Goal: Find specific page/section: Find specific page/section

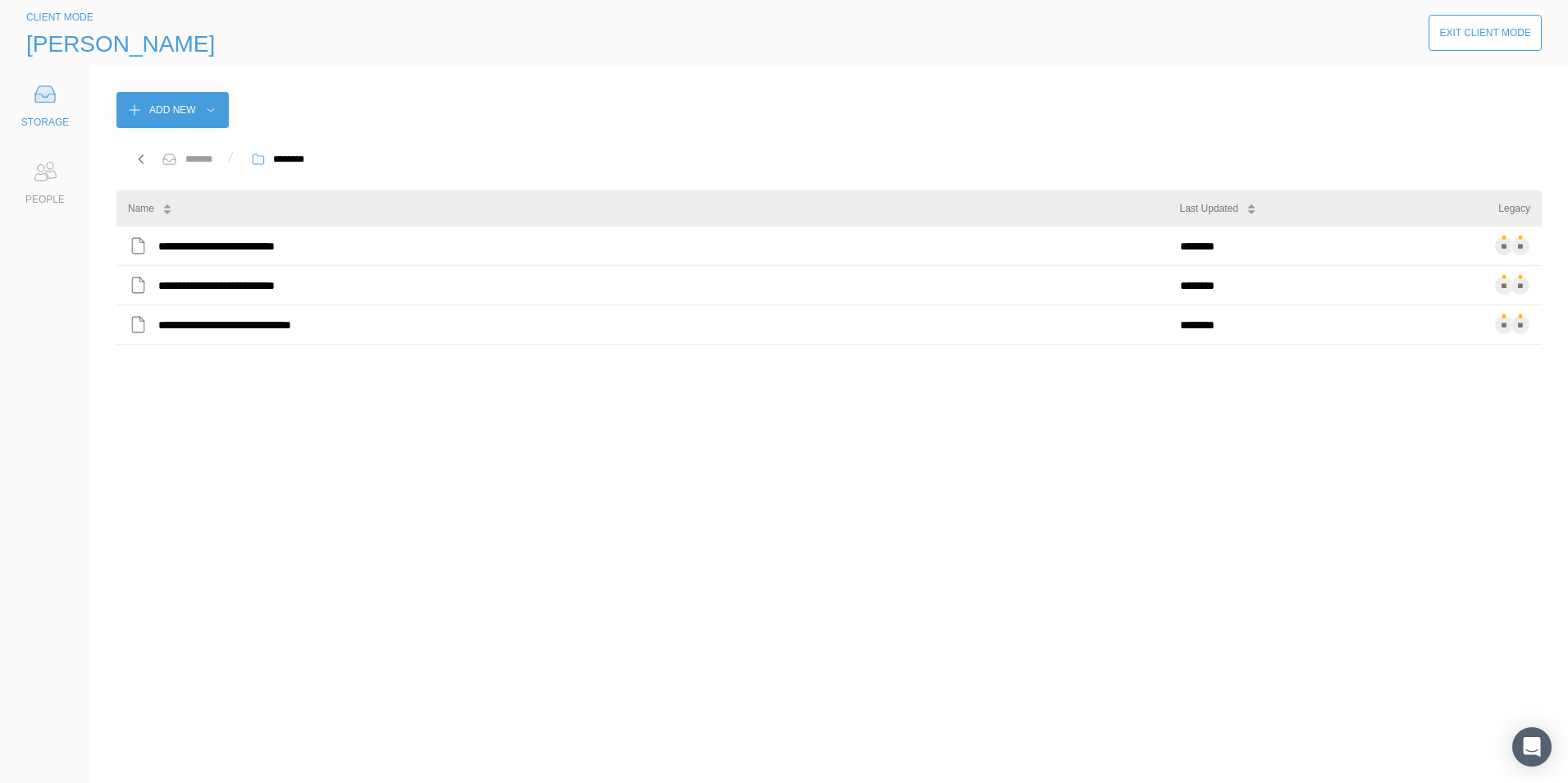
click at [1474, 32] on div "Exit Client Mode" at bounding box center [1485, 33] width 92 height 17
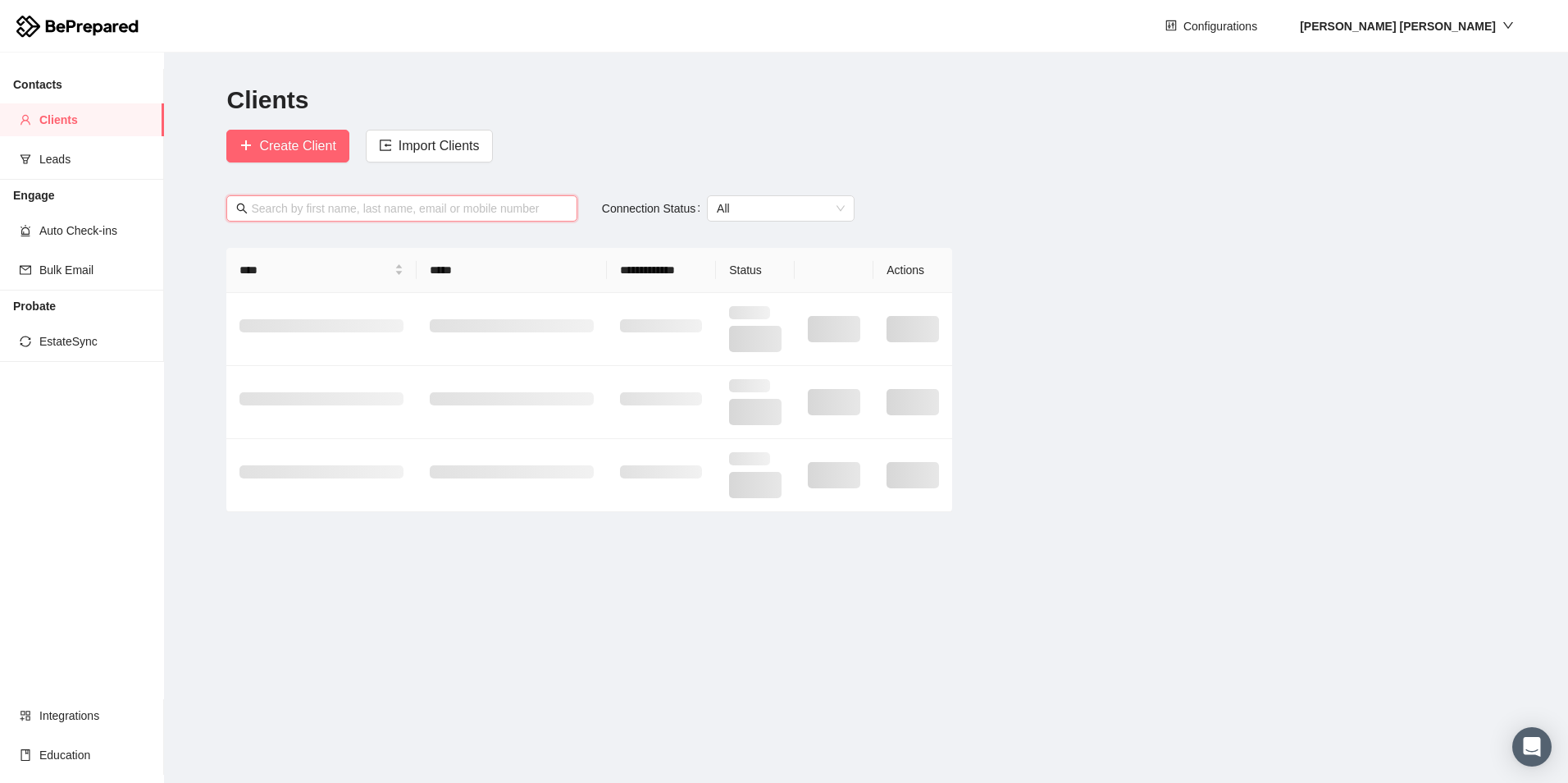
click at [303, 205] on input "text" at bounding box center [409, 208] width 316 height 18
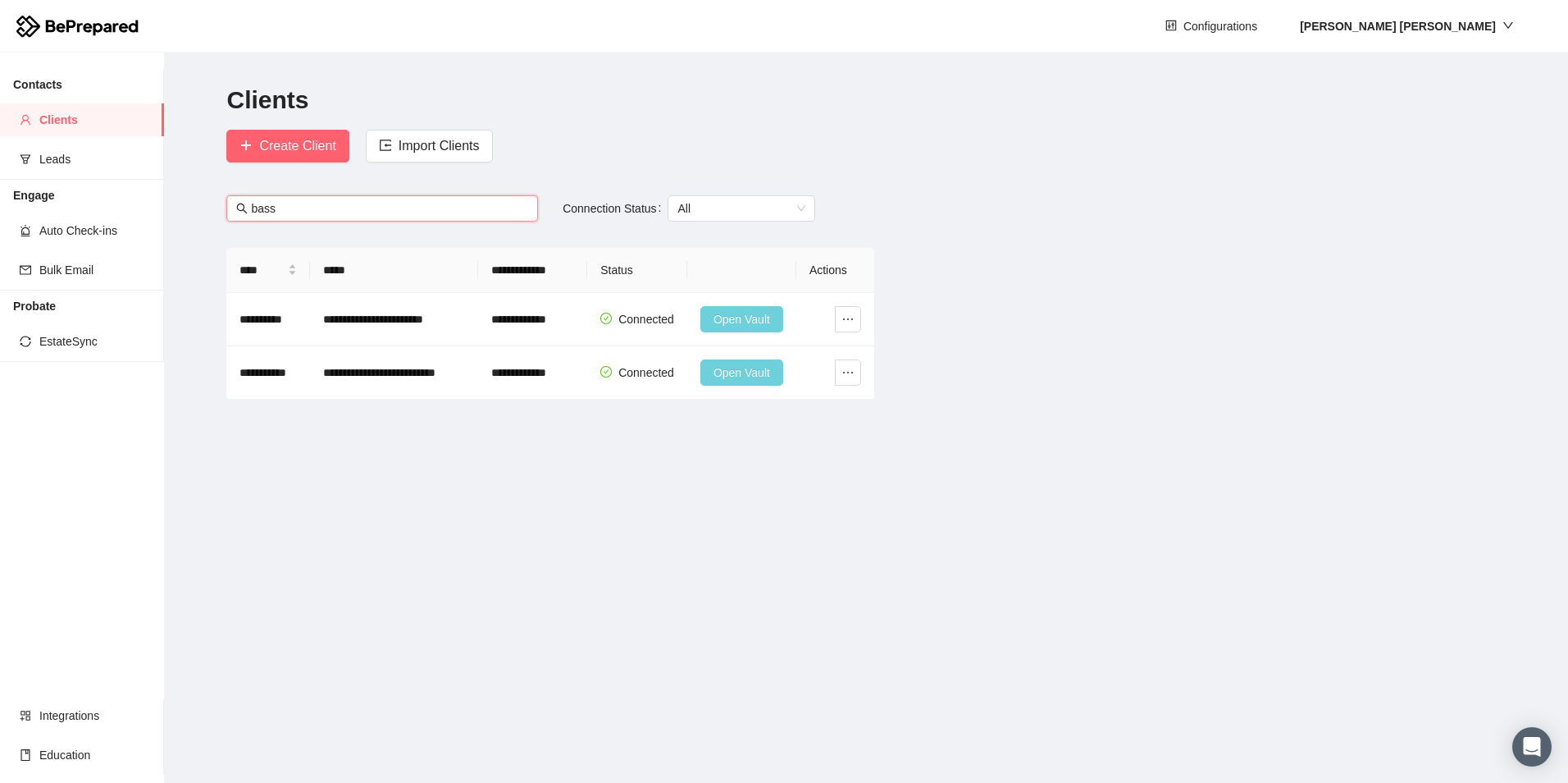
type input "bass"
click at [721, 370] on span "Open Vault" at bounding box center [742, 372] width 56 height 18
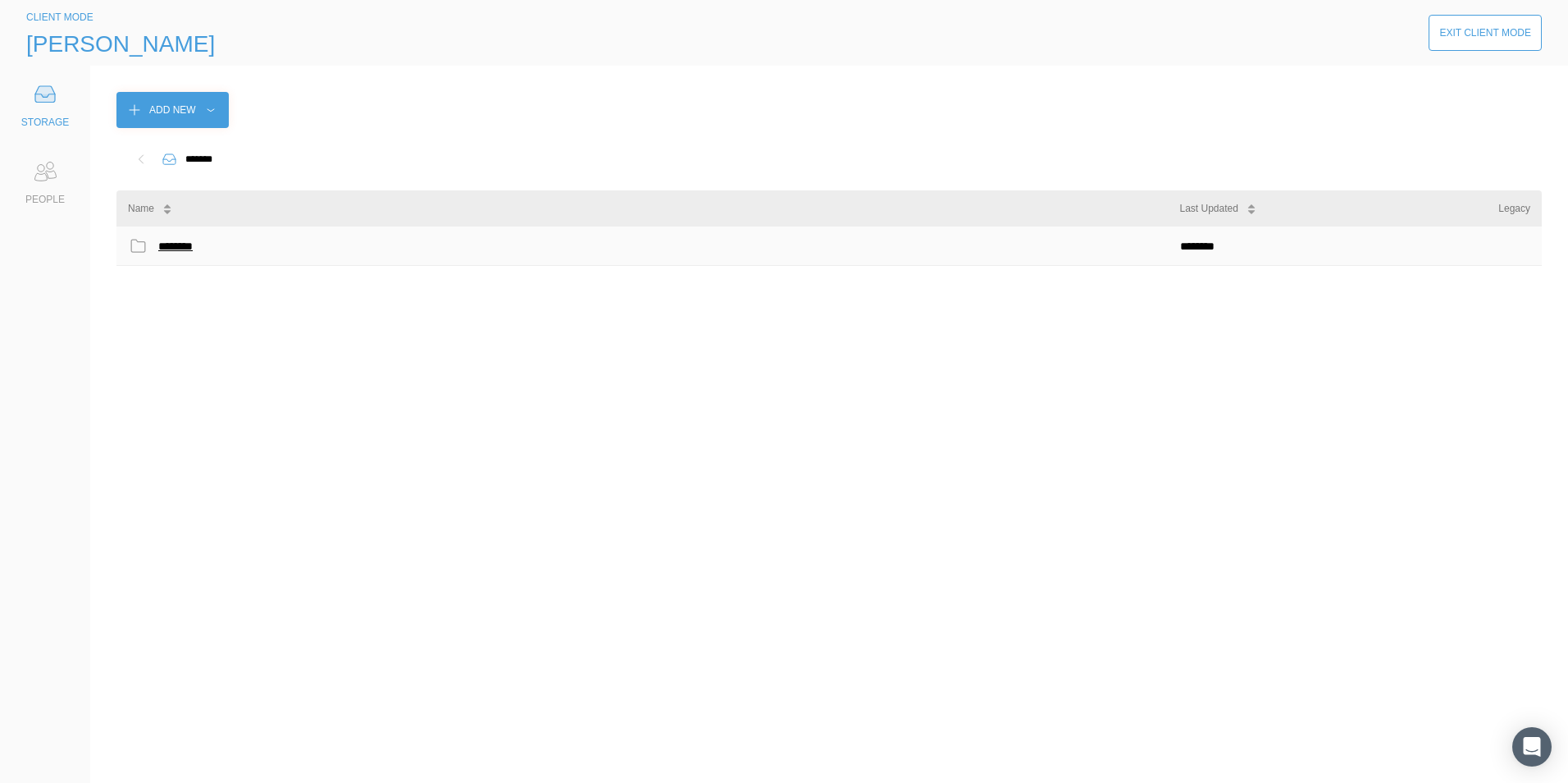
click at [177, 248] on div "********" at bounding box center [179, 246] width 41 height 22
click at [177, 248] on div "********" at bounding box center [177, 246] width 39 height 22
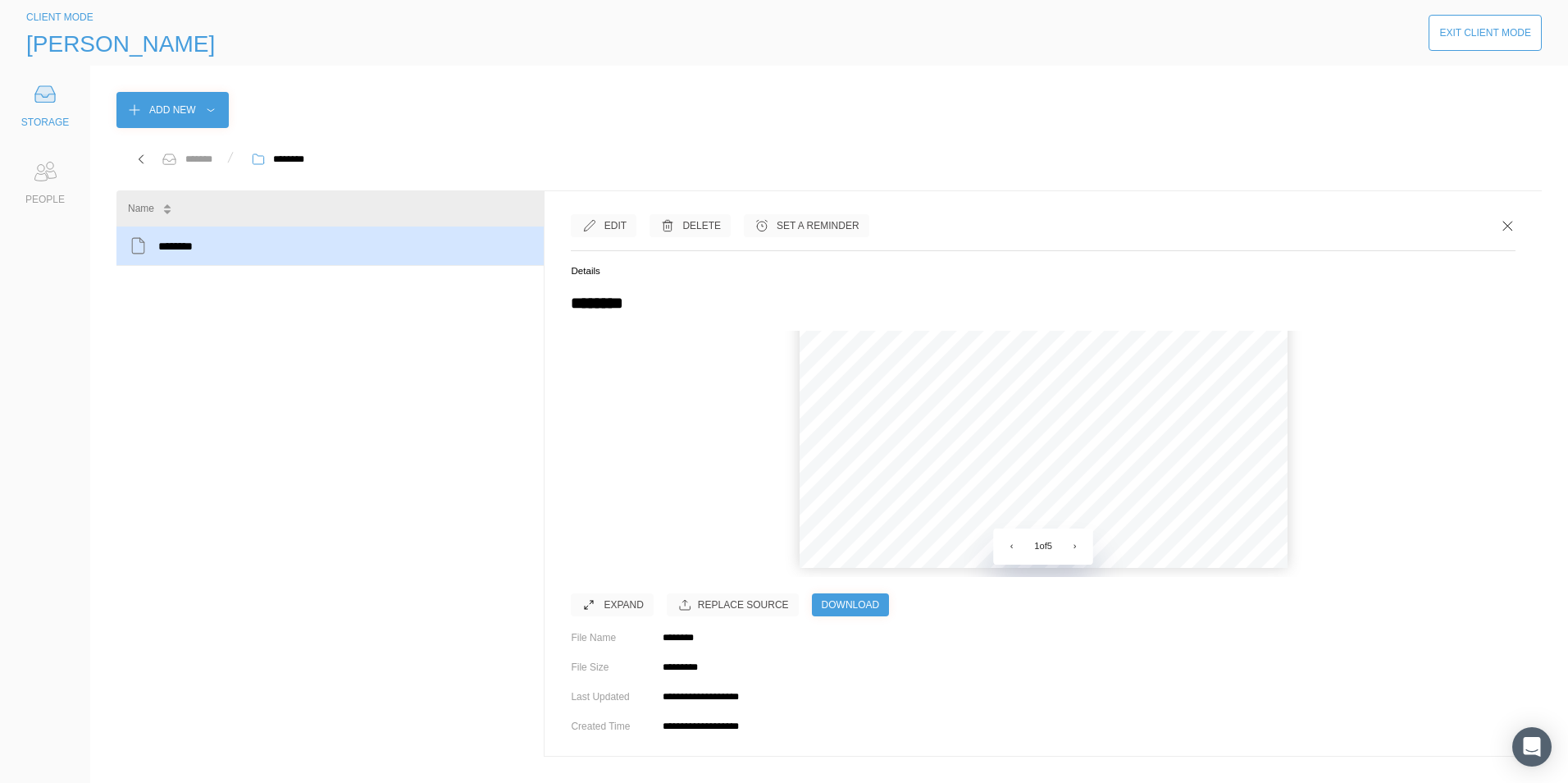
scroll to position [478, 0]
click at [1065, 537] on button "›" at bounding box center [1075, 546] width 37 height 37
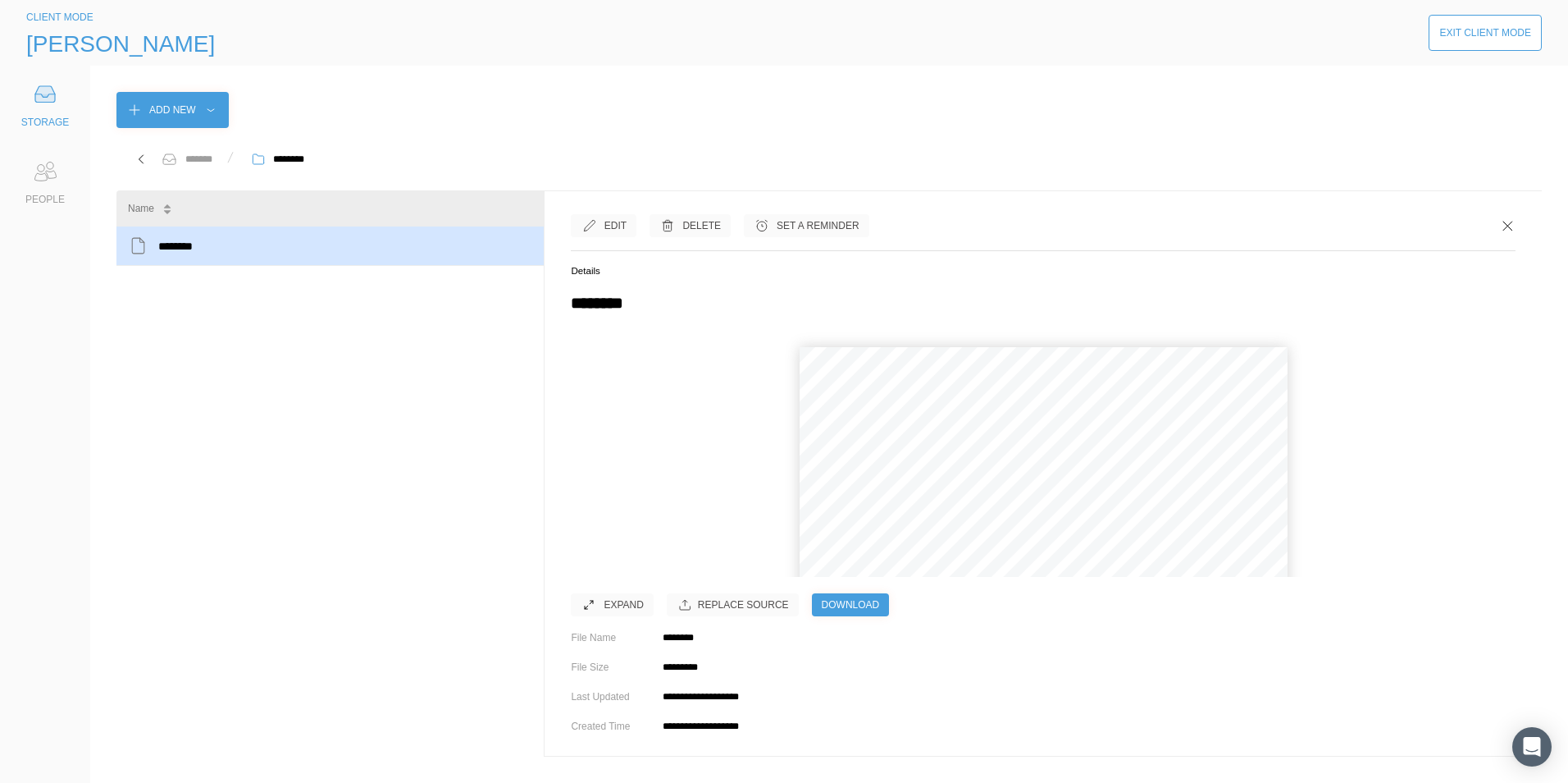
click at [1065, 537] on button "›" at bounding box center [1075, 546] width 37 height 37
click at [1500, 224] on icon at bounding box center [1508, 225] width 17 height 17
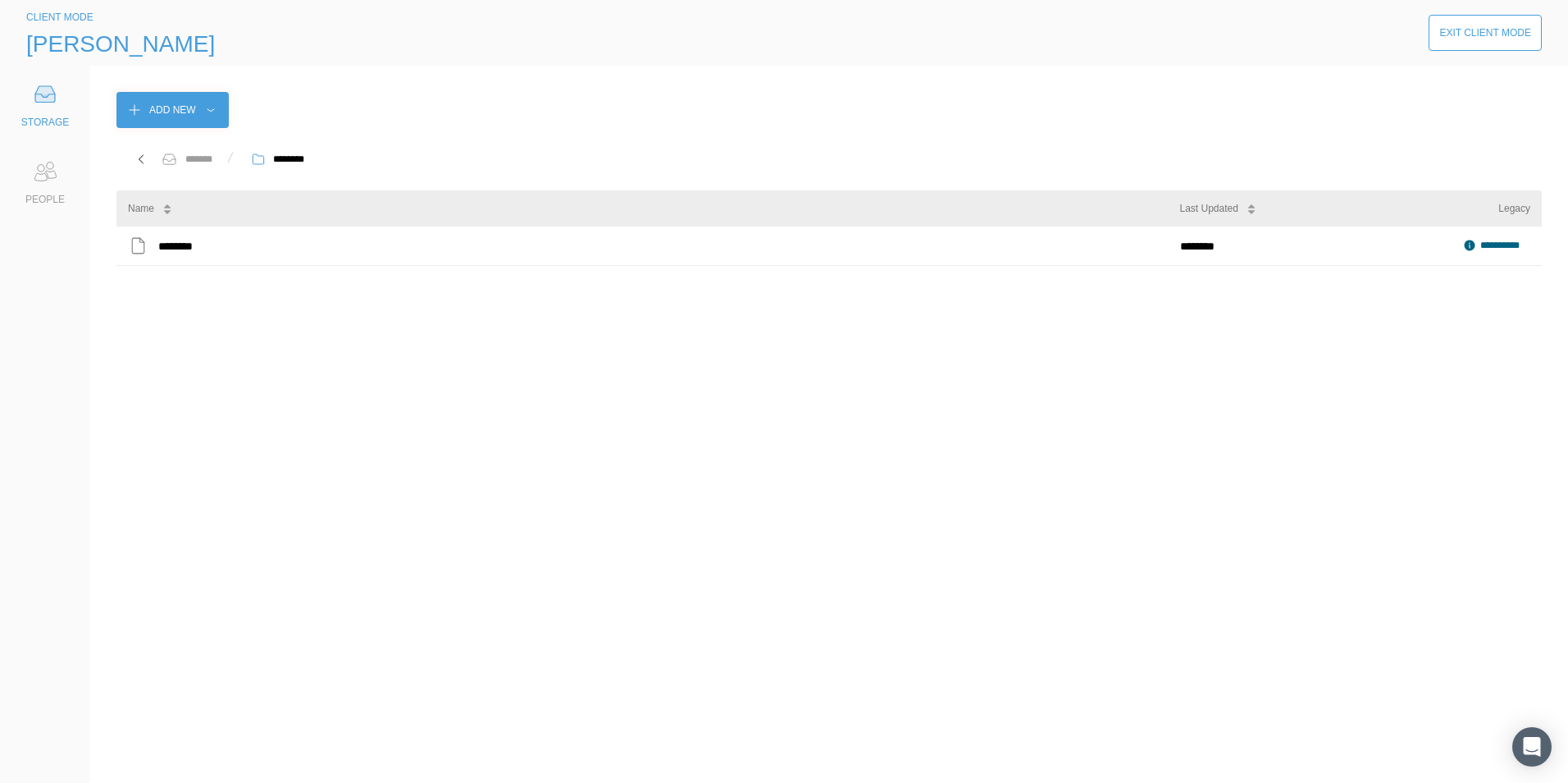
click at [1481, 35] on div "Exit Client Mode" at bounding box center [1485, 33] width 92 height 17
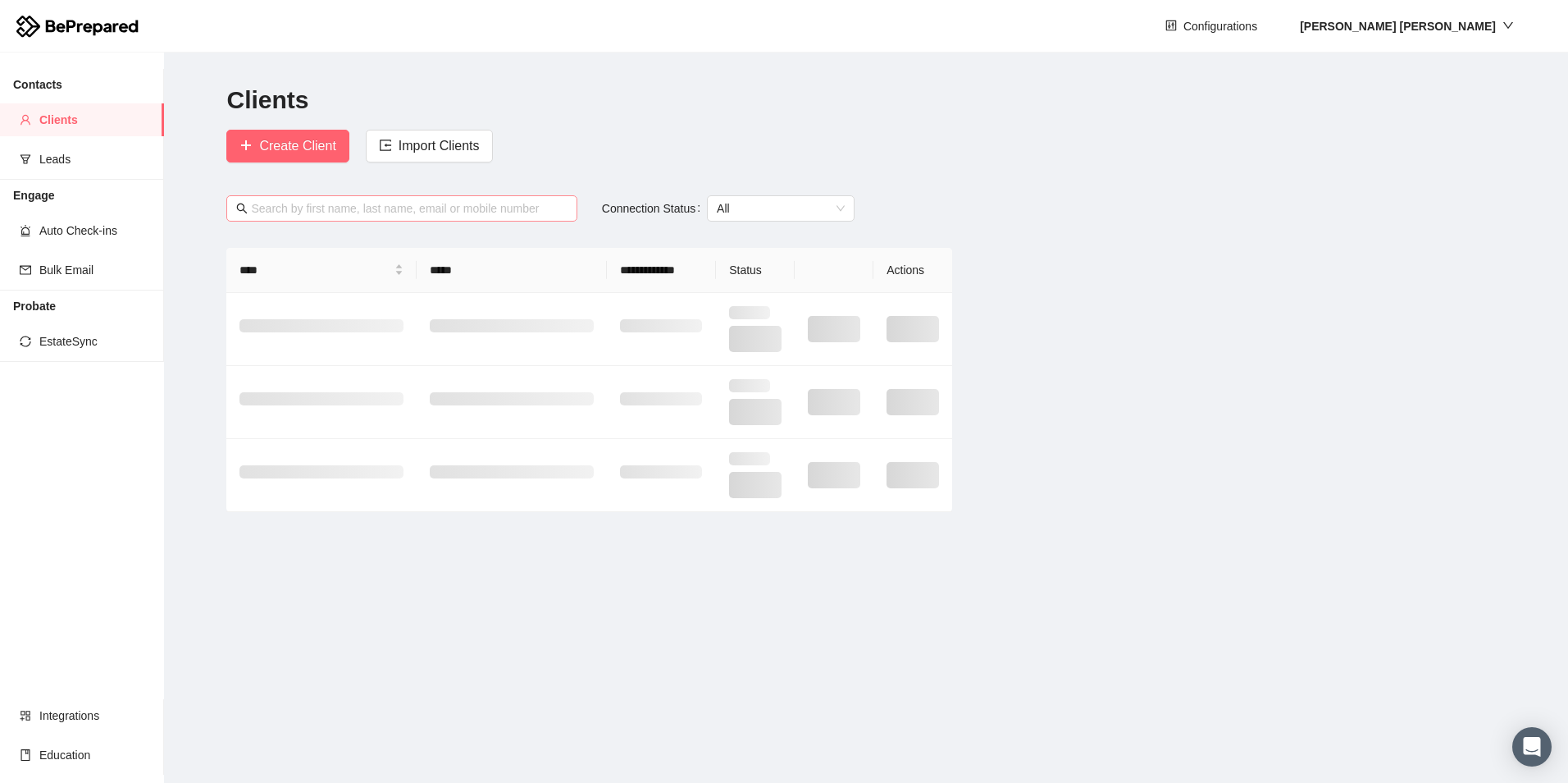
click at [380, 206] on input "text" at bounding box center [409, 208] width 316 height 18
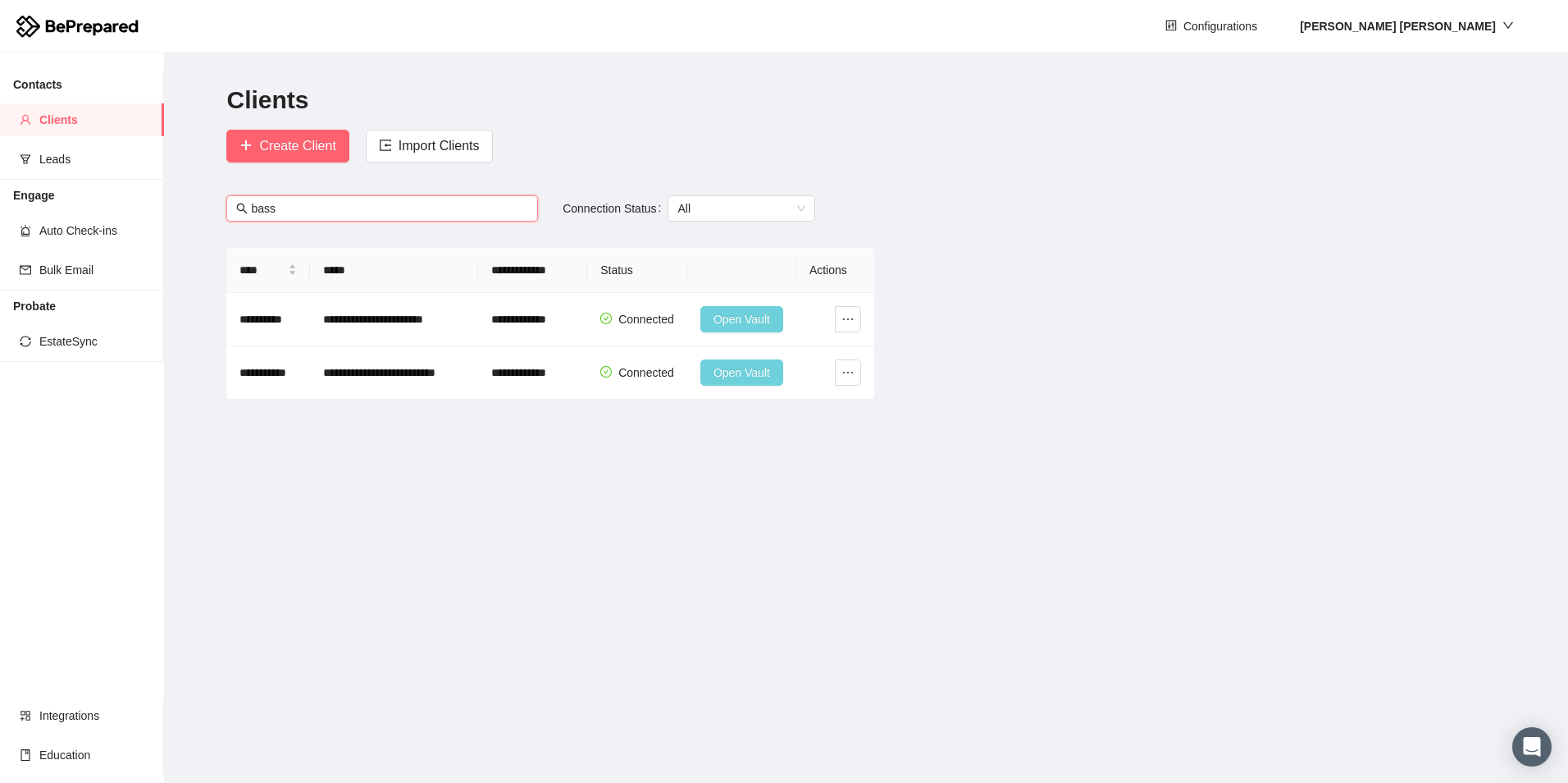
click at [421, 209] on input "bass" at bounding box center [389, 208] width 277 height 18
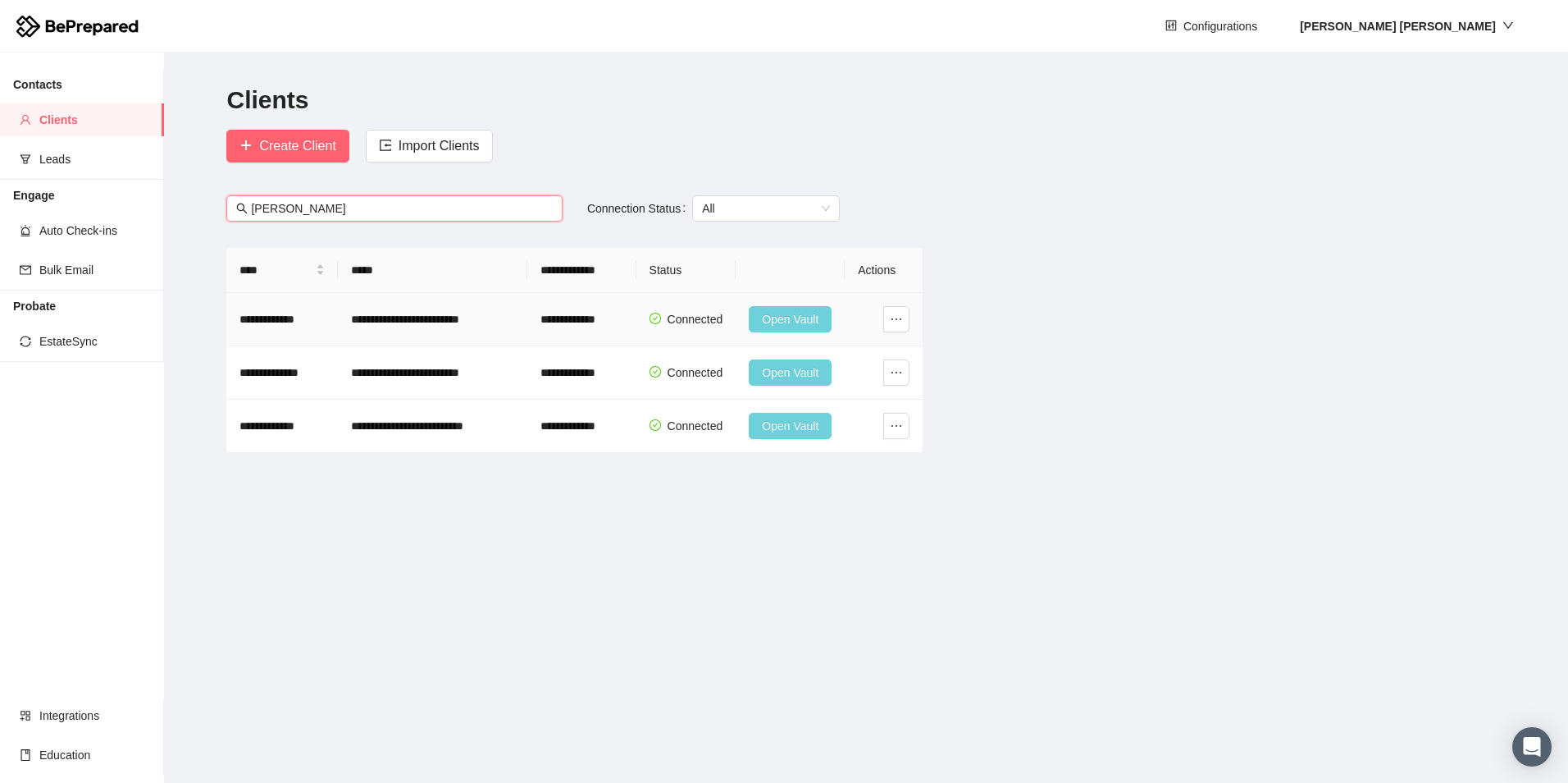
type input "[PERSON_NAME]"
click at [768, 316] on span "Open Vault" at bounding box center [790, 319] width 56 height 18
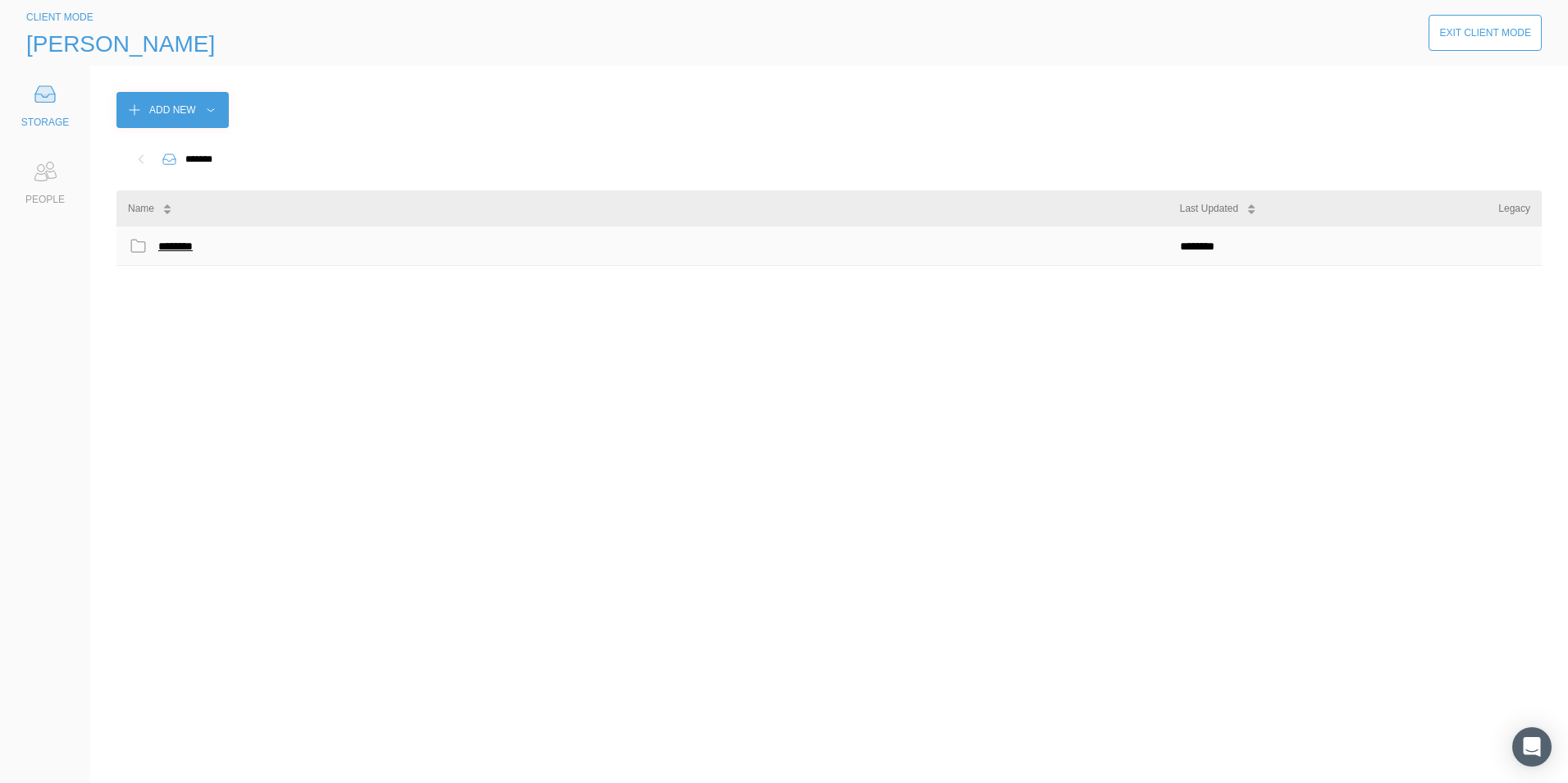
click at [186, 237] on div "********" at bounding box center [179, 246] width 41 height 22
click at [182, 278] on div "********" at bounding box center [177, 285] width 39 height 22
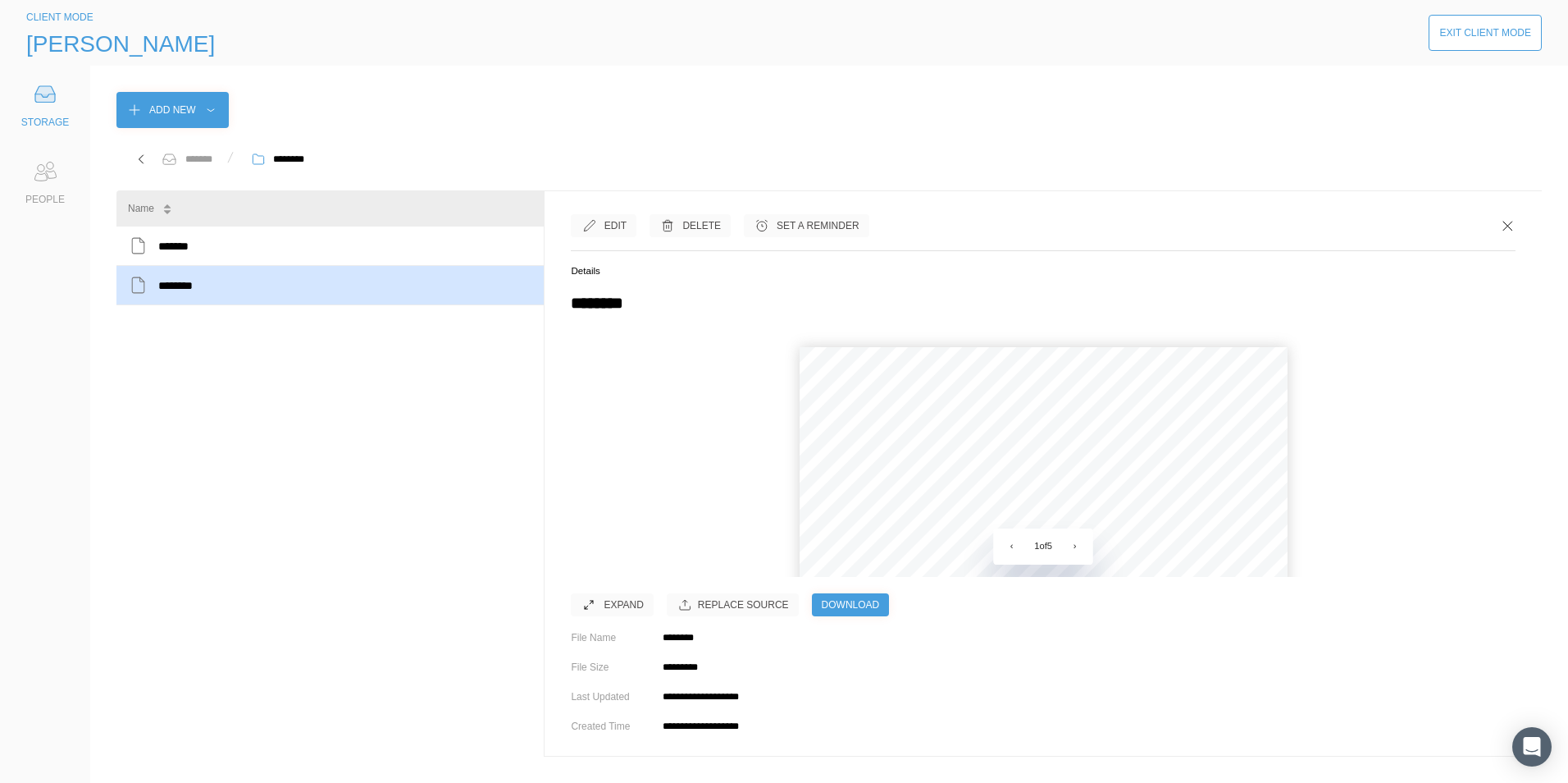
scroll to position [82, 0]
click at [1078, 539] on button "›" at bounding box center [1075, 546] width 37 height 37
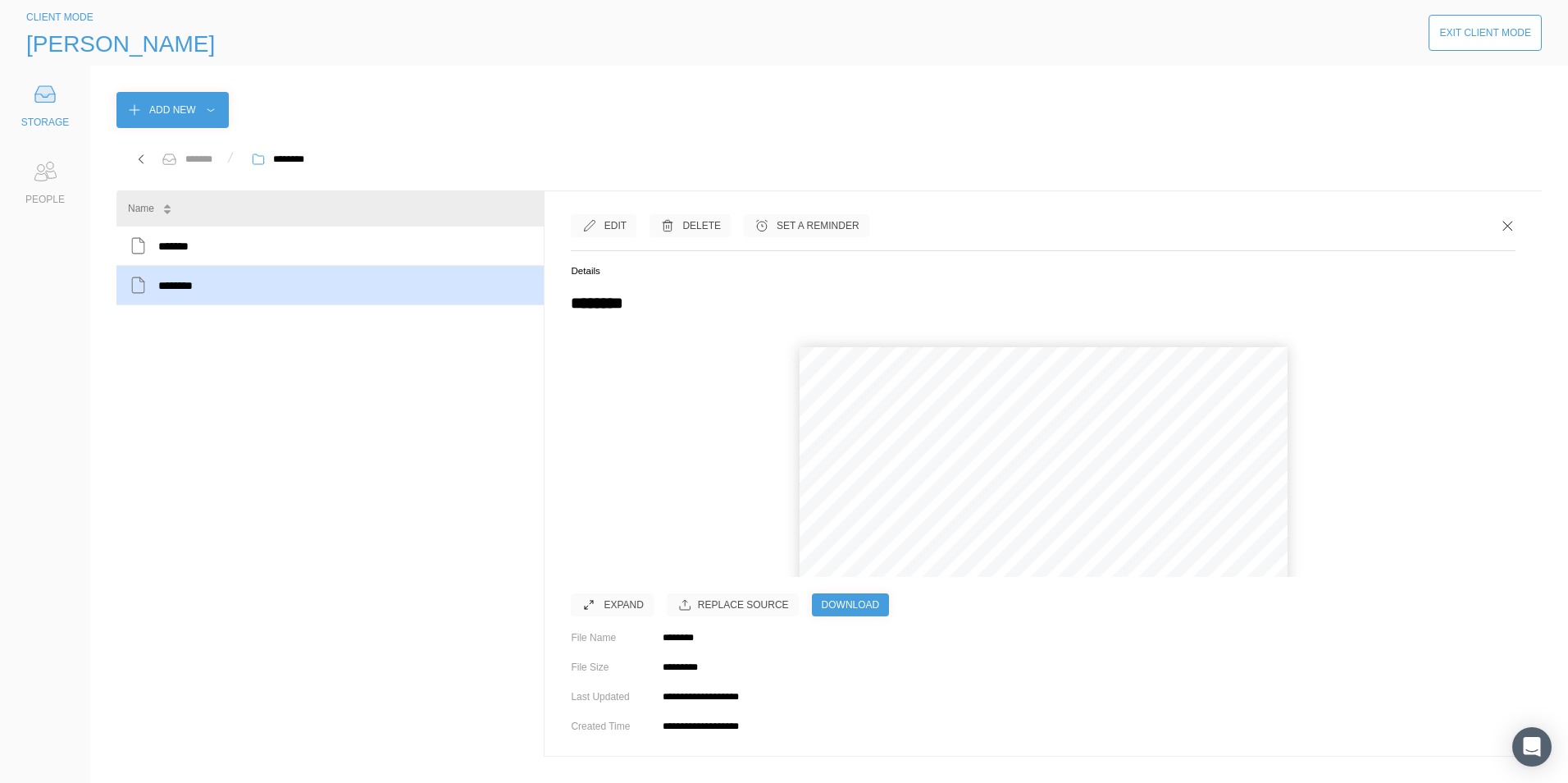
click at [1078, 539] on button "›" at bounding box center [1075, 546] width 37 height 37
click at [1504, 222] on icon at bounding box center [1508, 225] width 9 height 9
